Goal: Information Seeking & Learning: Learn about a topic

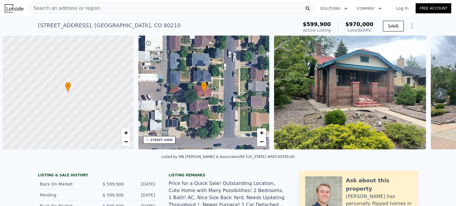
scroll to position [0, 2]
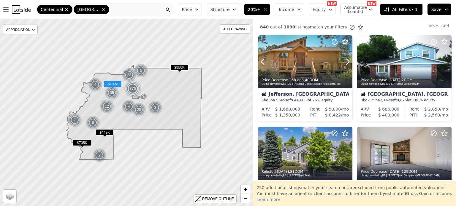
click at [315, 60] on div at bounding box center [334, 54] width 38 height 38
click at [336, 63] on div at bounding box center [334, 54] width 38 height 38
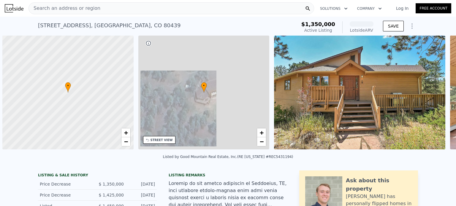
scroll to position [0, 2]
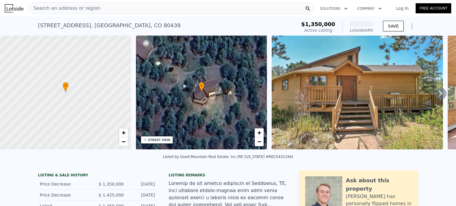
click at [94, 8] on div "Search an address or region" at bounding box center [172, 8] width 286 height 12
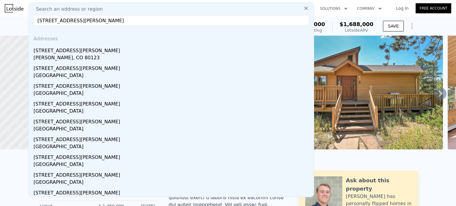
type input "6365 S Dudley Way, Littleton, CO 80123"
click at [84, 56] on div "Ken Caryl, CO 80123" at bounding box center [173, 58] width 278 height 8
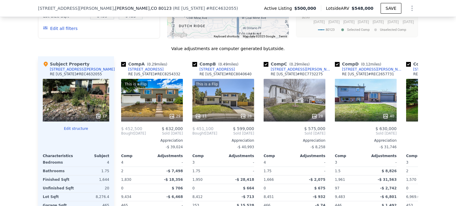
scroll to position [562, 0]
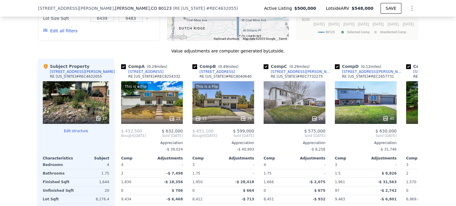
click at [153, 113] on div "This is a Flip 29" at bounding box center [152, 102] width 62 height 43
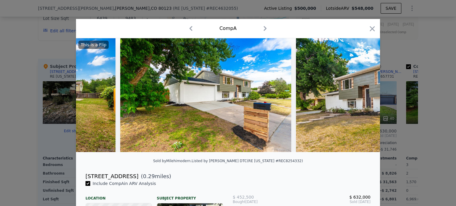
scroll to position [0, 4793]
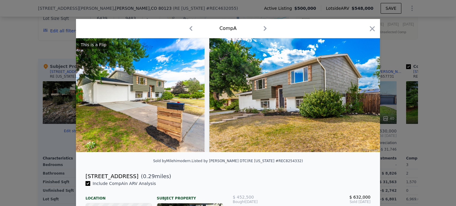
click at [370, 30] on icon "button" at bounding box center [372, 28] width 5 height 5
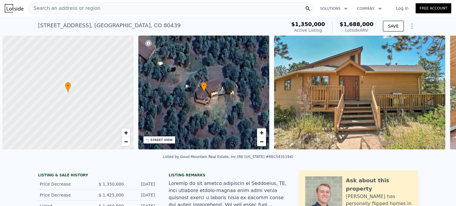
scroll to position [0, 2]
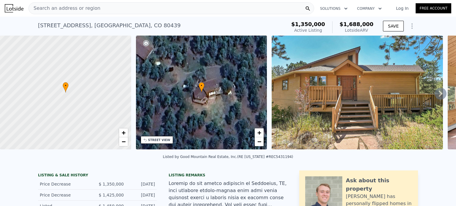
click at [78, 7] on span "Search an address or region" at bounding box center [65, 8] width 72 height 7
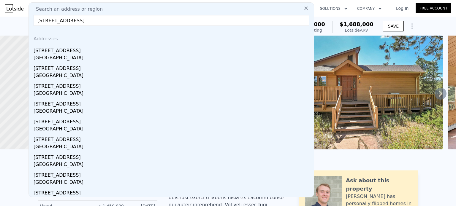
type input "4390 S Sheridan Blvd, Littleton, CO 80123"
click at [63, 50] on div "[STREET_ADDRESS]" at bounding box center [173, 50] width 278 height 10
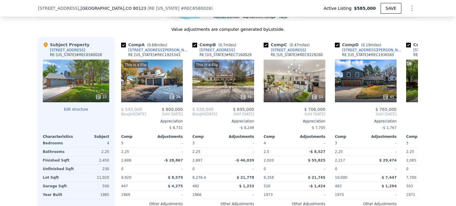
scroll to position [704, 0]
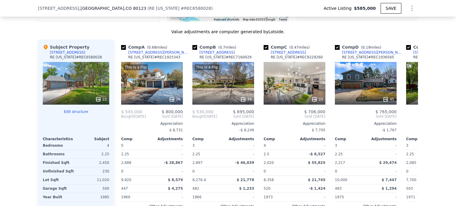
click at [235, 84] on div "This is a Flip 34" at bounding box center [223, 83] width 62 height 43
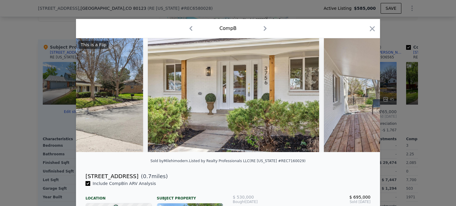
scroll to position [0, 5578]
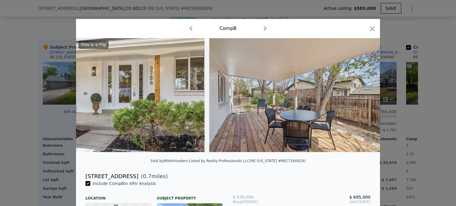
click at [372, 30] on icon "button" at bounding box center [372, 28] width 5 height 5
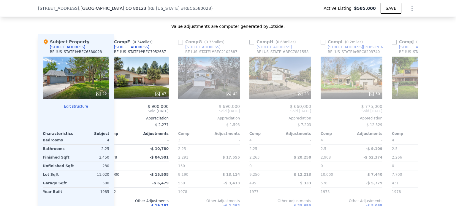
scroll to position [708, 0]
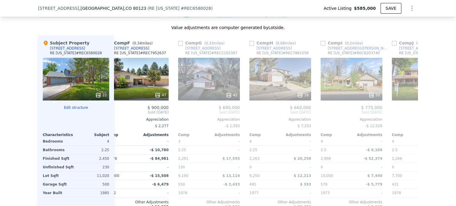
click at [331, 93] on div at bounding box center [352, 95] width 62 height 11
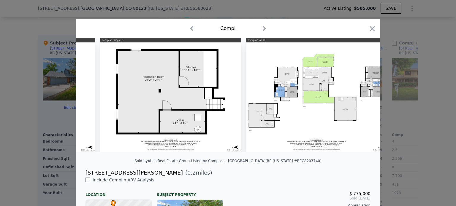
scroll to position [0, 7721]
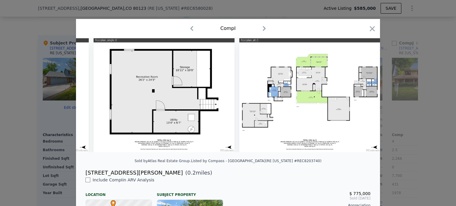
click at [368, 26] on icon "button" at bounding box center [372, 29] width 8 height 8
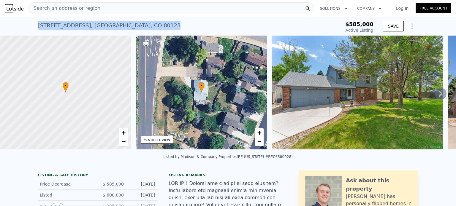
drag, startPoint x: 135, startPoint y: 28, endPoint x: 32, endPoint y: 26, distance: 103.1
click at [32, 26] on div "4390 S Sheridan Blvd , Denver , CO 80123 Active at $585k $585,000 Active Listin…" at bounding box center [228, 26] width 456 height 19
copy div "4390 S Sheridan Blvd , Denver , CO 80123"
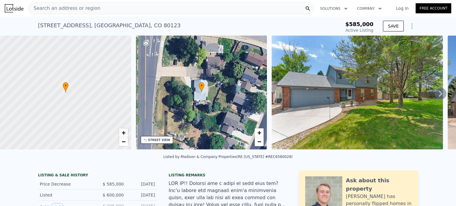
click at [51, 6] on span "Search an address or region" at bounding box center [65, 8] width 72 height 7
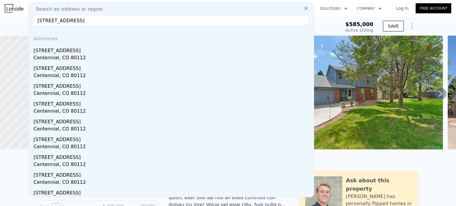
type input "7405 S Pontiac Way, Centennial, CO 80112"
click at [55, 54] on div "Centennial, CO 80112" at bounding box center [173, 58] width 278 height 8
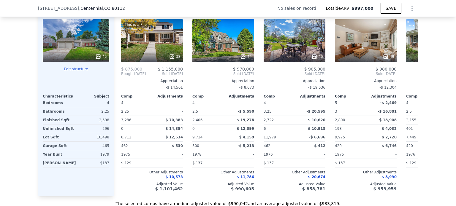
scroll to position [627, 0]
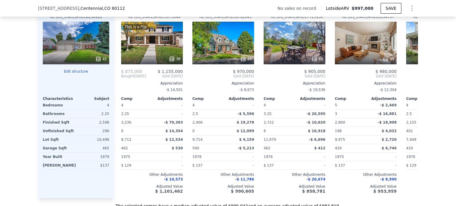
click at [159, 58] on div at bounding box center [152, 59] width 62 height 11
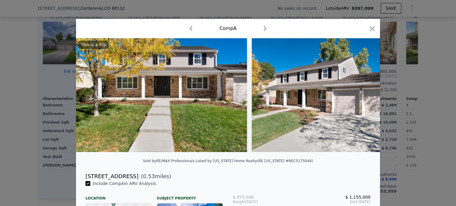
click at [374, 30] on icon "button" at bounding box center [372, 29] width 8 height 8
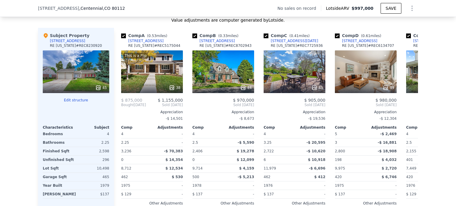
scroll to position [599, 0]
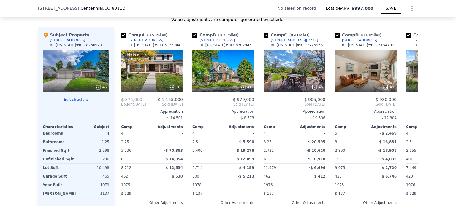
click at [217, 73] on div "44" at bounding box center [223, 71] width 62 height 43
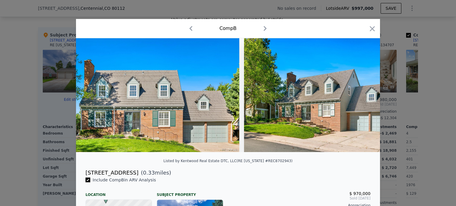
scroll to position [0, 751]
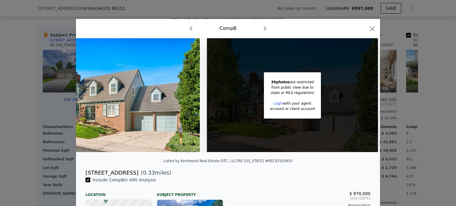
click at [368, 27] on icon "button" at bounding box center [372, 29] width 8 height 8
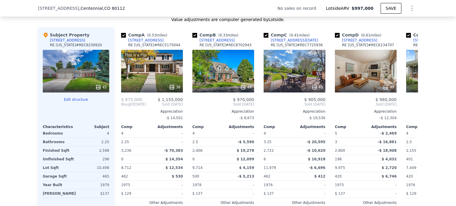
click at [289, 84] on div "45" at bounding box center [295, 71] width 62 height 43
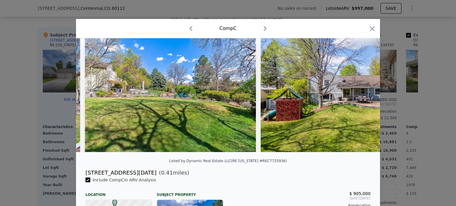
scroll to position [0, 7420]
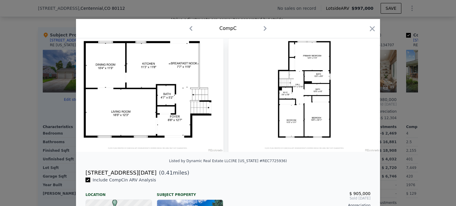
click at [368, 29] on icon "button" at bounding box center [372, 29] width 8 height 8
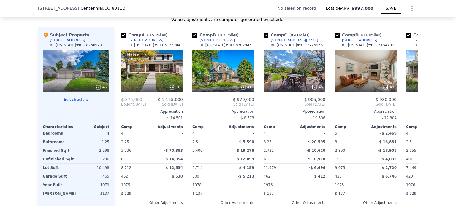
click at [359, 76] on div "49" at bounding box center [366, 71] width 62 height 43
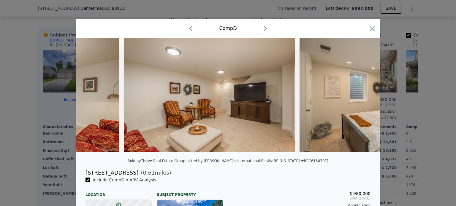
scroll to position [0, 8167]
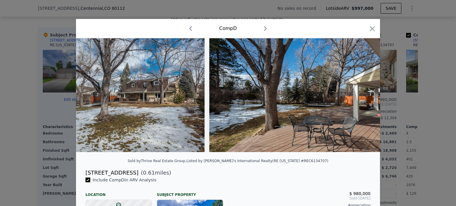
click at [368, 28] on icon "button" at bounding box center [372, 29] width 8 height 8
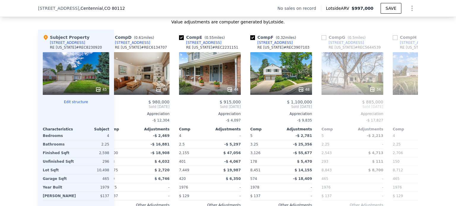
scroll to position [592, 0]
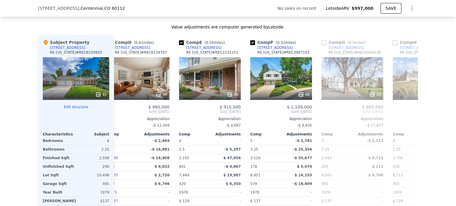
click at [354, 75] on div "34" at bounding box center [353, 78] width 62 height 43
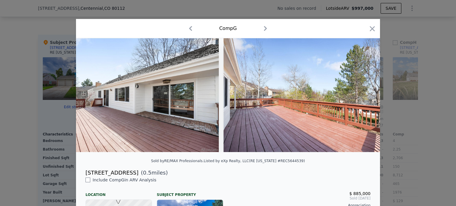
scroll to position [0, 4223]
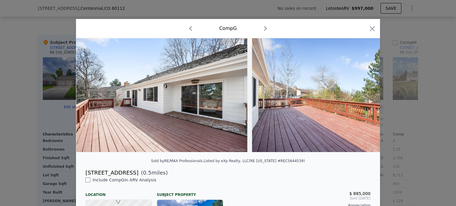
drag, startPoint x: 372, startPoint y: 26, endPoint x: 370, endPoint y: 29, distance: 3.6
click at [370, 29] on icon "button" at bounding box center [372, 29] width 8 height 8
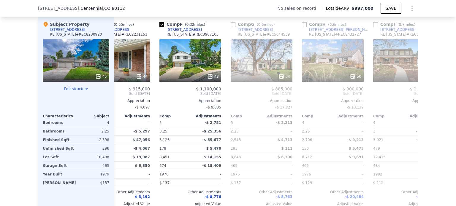
scroll to position [607, 0]
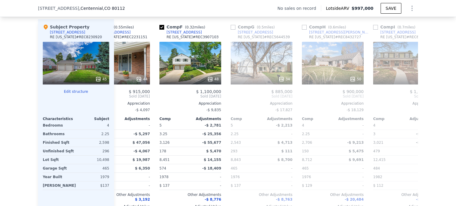
click at [337, 70] on div "50" at bounding box center [333, 63] width 62 height 43
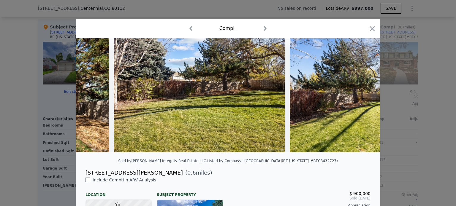
scroll to position [0, 7983]
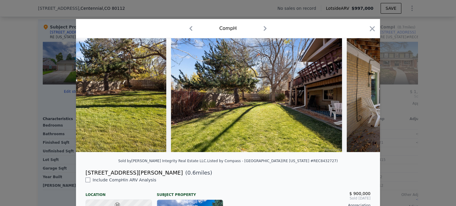
click at [356, 145] on img at bounding box center [432, 95] width 171 height 114
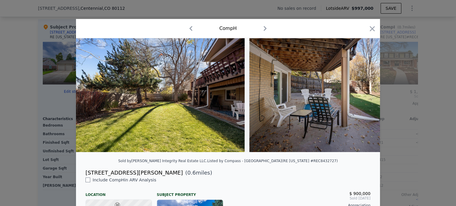
scroll to position [0, 8297]
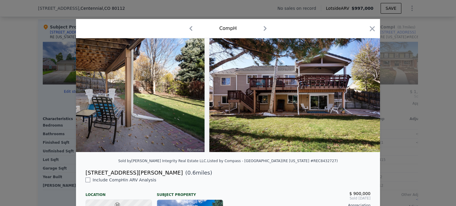
click at [371, 26] on icon "button" at bounding box center [372, 29] width 8 height 8
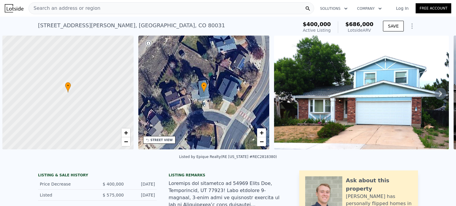
scroll to position [0, 2]
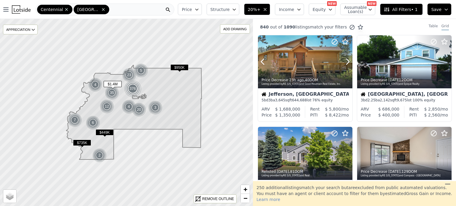
click at [300, 62] on div at bounding box center [305, 61] width 94 height 53
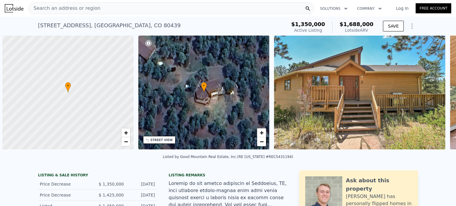
scroll to position [0, 2]
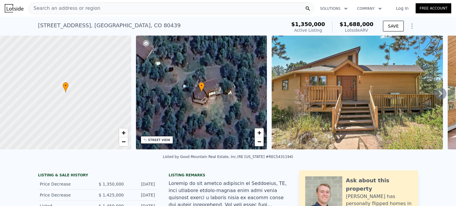
click at [92, 9] on div "Search an address or region" at bounding box center [172, 8] width 286 height 12
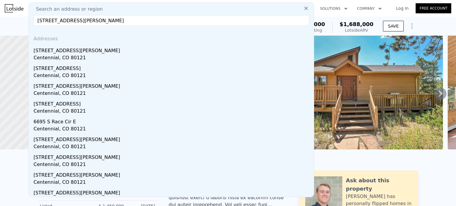
type input "[STREET_ADDRESS][PERSON_NAME]"
click at [80, 54] on div "Centennial, CO 80121" at bounding box center [173, 58] width 278 height 8
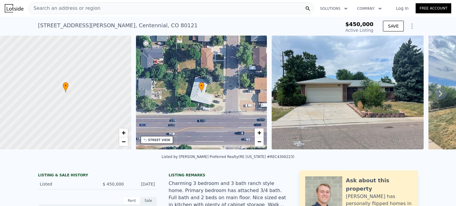
drag, startPoint x: 214, startPoint y: 88, endPoint x: 160, endPoint y: 54, distance: 63.1
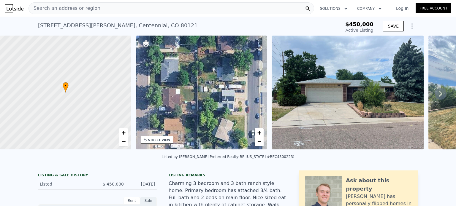
drag, startPoint x: 160, startPoint y: 54, endPoint x: 61, endPoint y: 139, distance: 131.1
click at [61, 139] on div "• + − • + − STREET VIEW Loading... SATELLITE VIEW" at bounding box center [228, 94] width 456 height 116
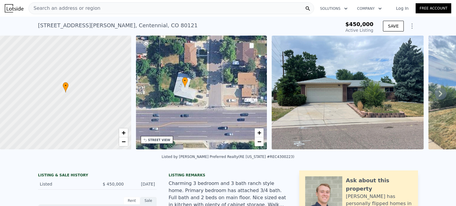
drag, startPoint x: 158, startPoint y: 122, endPoint x: 232, endPoint y: 76, distance: 87.1
click at [232, 76] on div "• + −" at bounding box center [201, 93] width 131 height 114
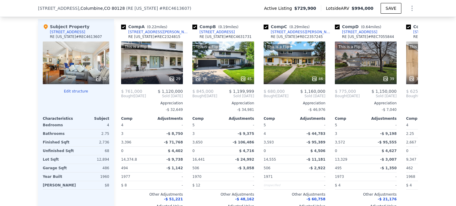
scroll to position [571, 0]
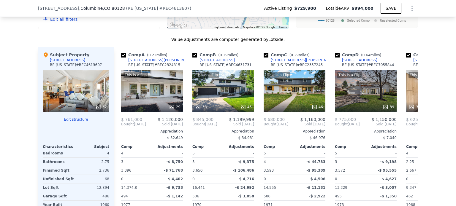
click at [137, 89] on div "This is a Flip 29" at bounding box center [152, 91] width 62 height 43
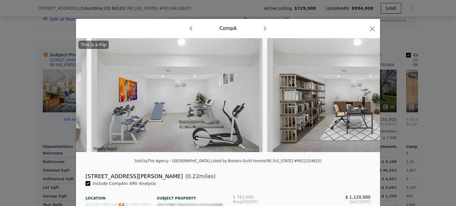
scroll to position [0, 4801]
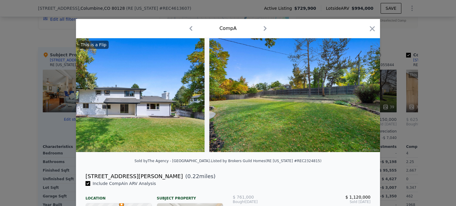
click at [368, 29] on icon "button" at bounding box center [372, 29] width 8 height 8
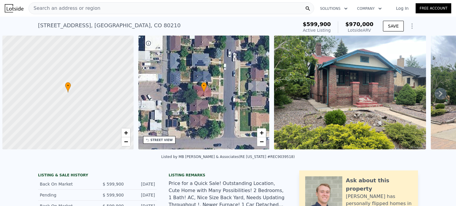
scroll to position [0, 2]
